Goal: Information Seeking & Learning: Understand process/instructions

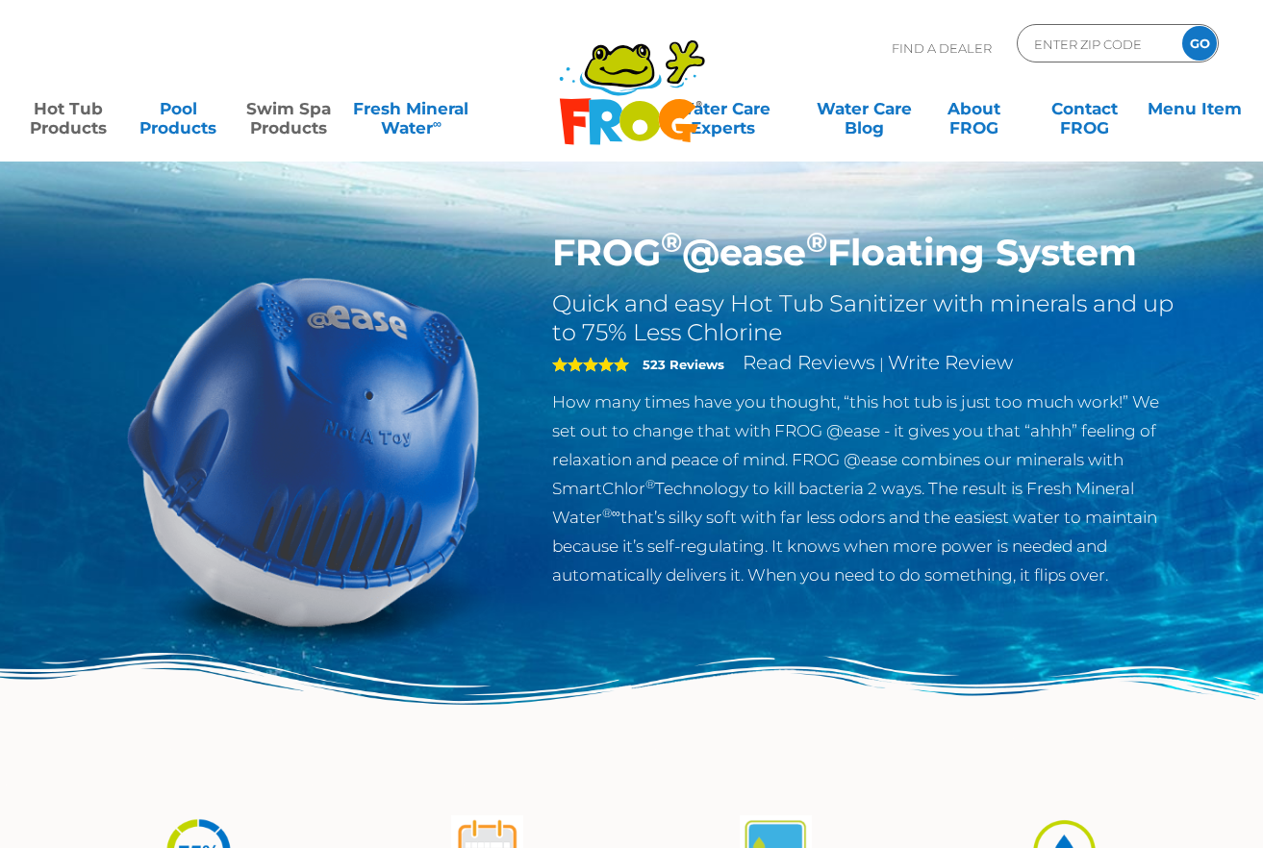
click at [300, 123] on link "Swim Spa Products" at bounding box center [288, 108] width 98 height 38
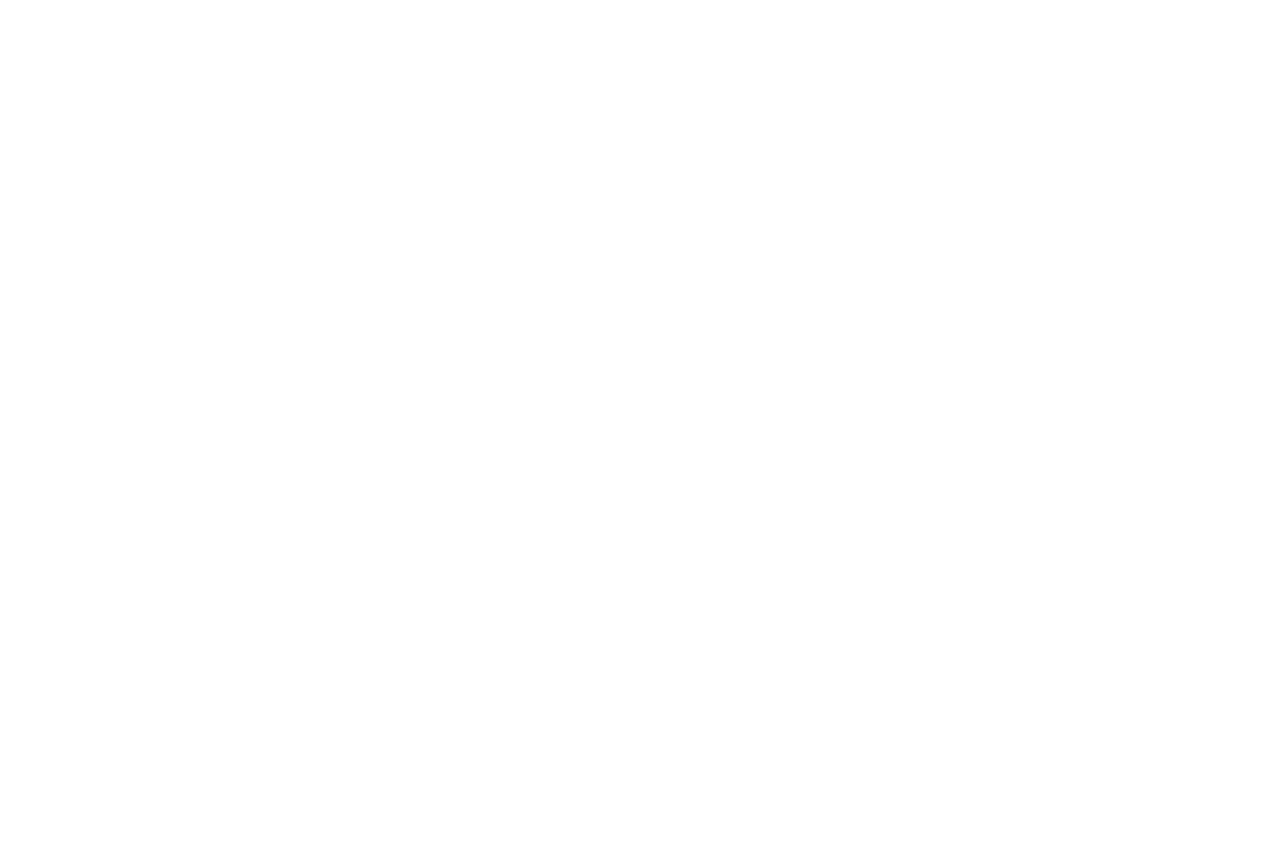
click at [0, 0] on html at bounding box center [0, 0] width 0 height 0
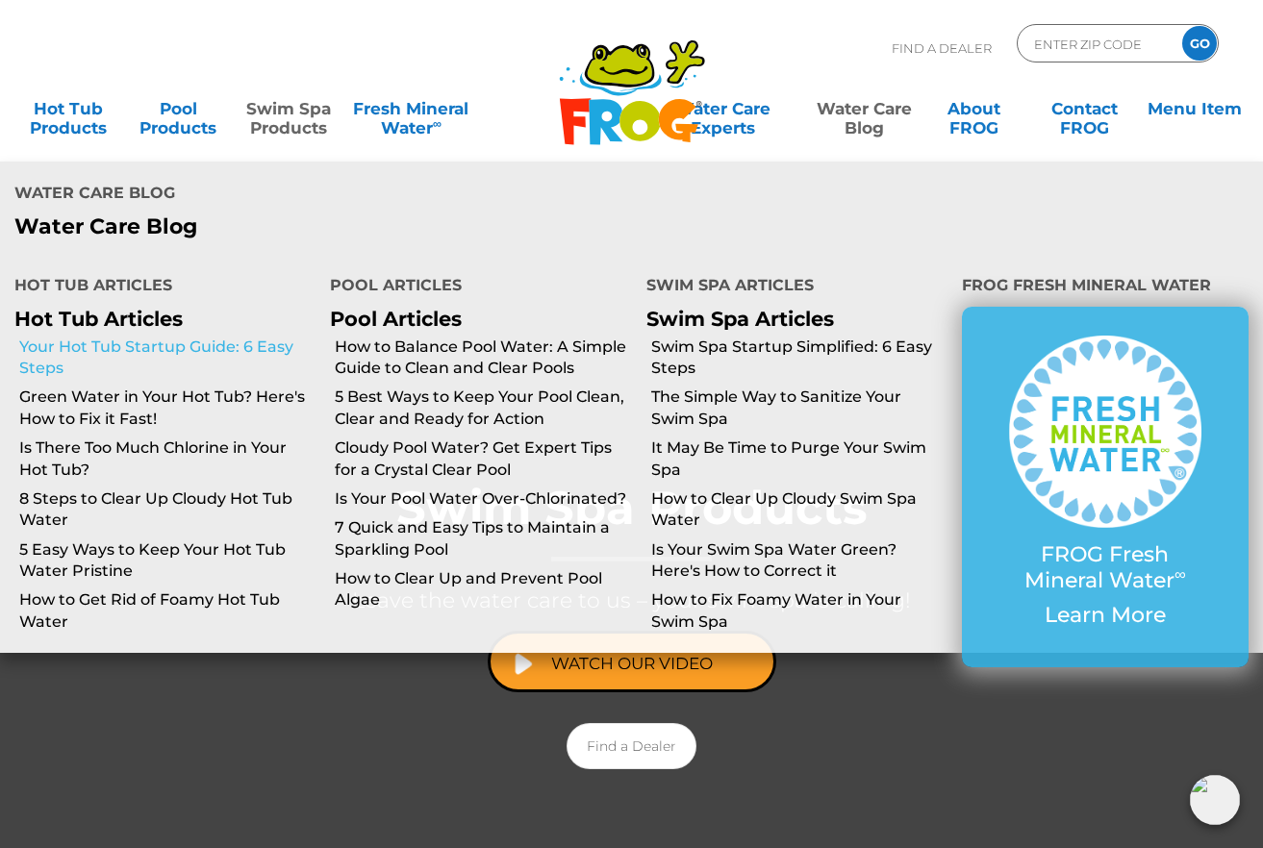
click at [129, 337] on link "Your Hot Tub Startup Guide: 6 Easy Steps" at bounding box center [167, 358] width 296 height 43
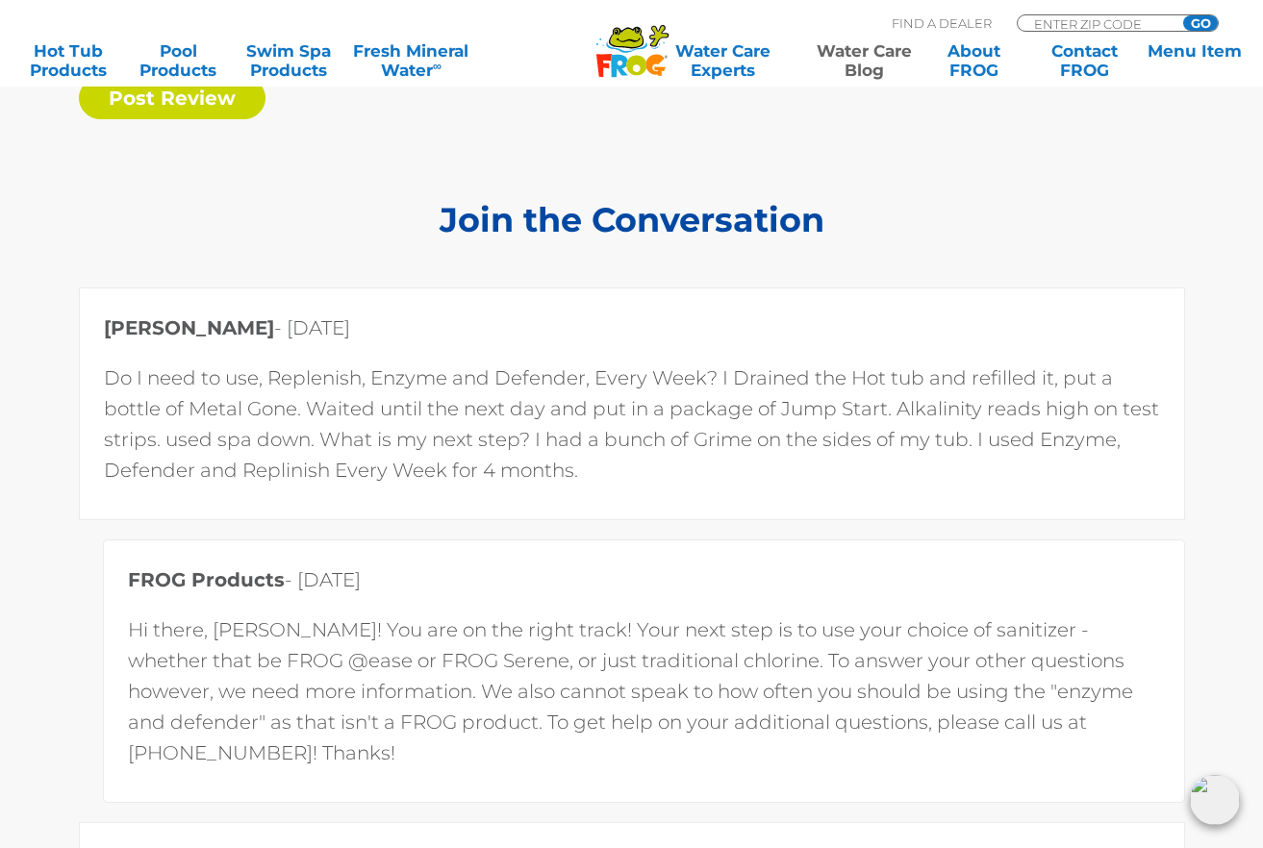
scroll to position [9233, 0]
